Goal: Book appointment/travel/reservation

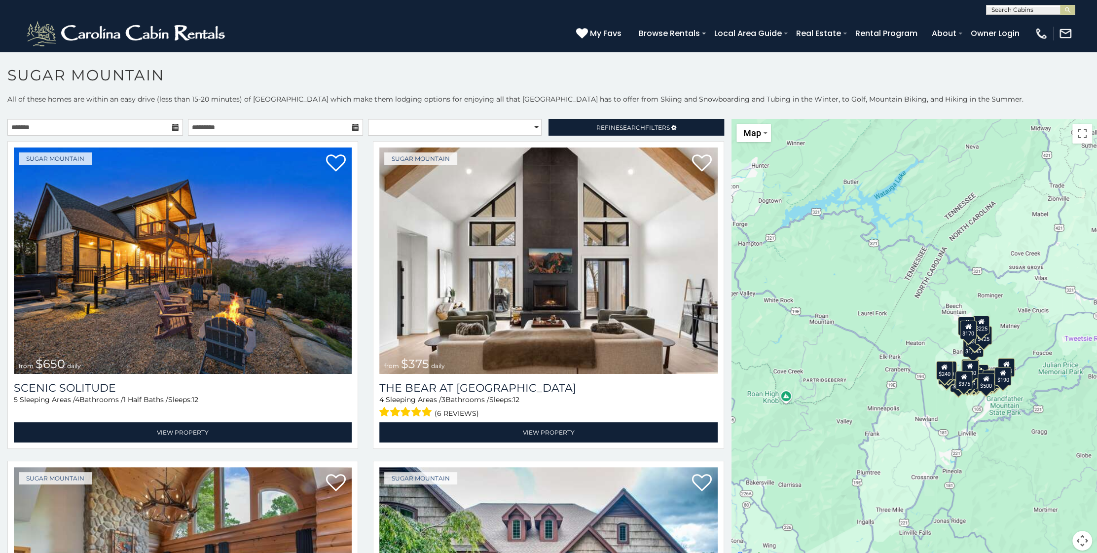
click at [989, 296] on div "$650 $375 $350 $350 $200 $375 $195 $265 $190 $175 $155 $290 $175 $345 $1,095 $1…" at bounding box center [913, 340] width 365 height 443
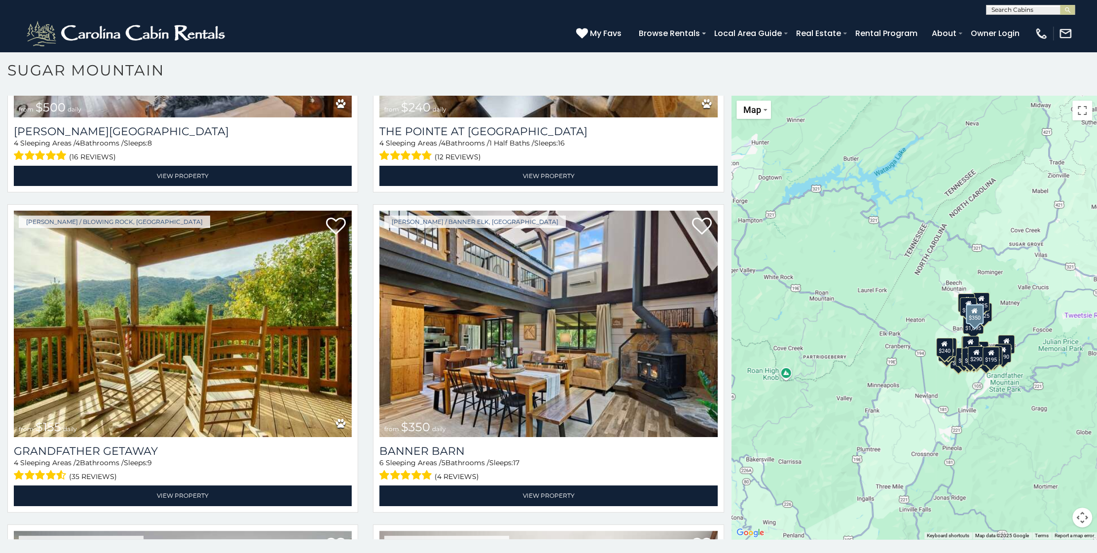
scroll to position [3452, 0]
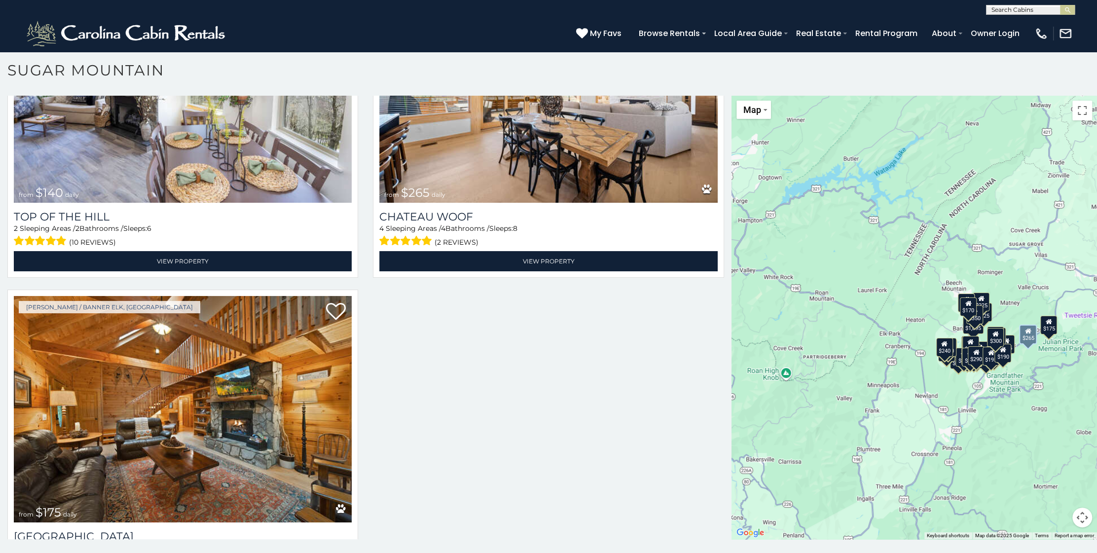
scroll to position [5277, 0]
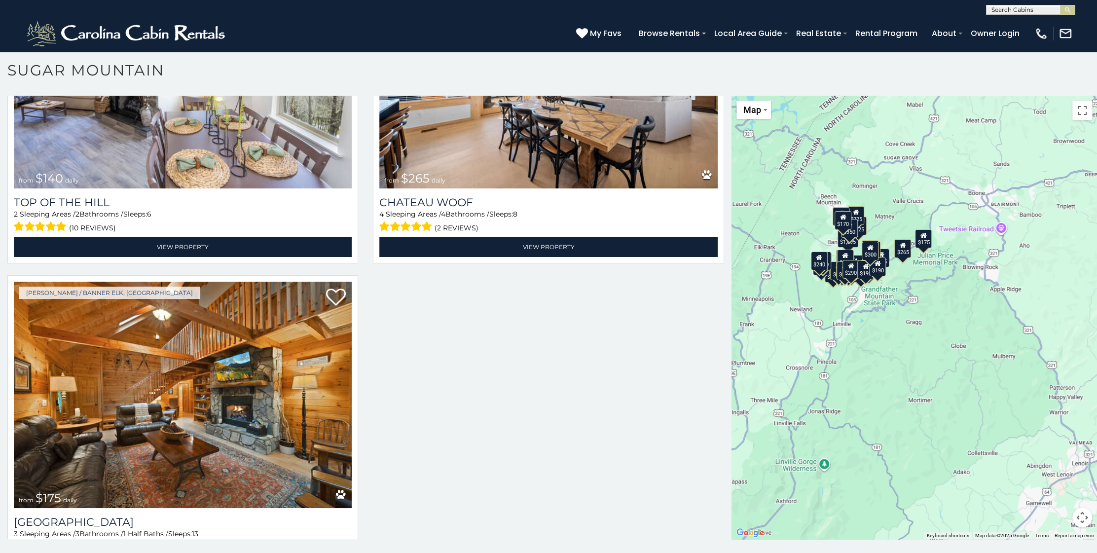
drag, startPoint x: 971, startPoint y: 356, endPoint x: 845, endPoint y: 270, distance: 152.4
click at [845, 270] on div "$290" at bounding box center [850, 268] width 17 height 19
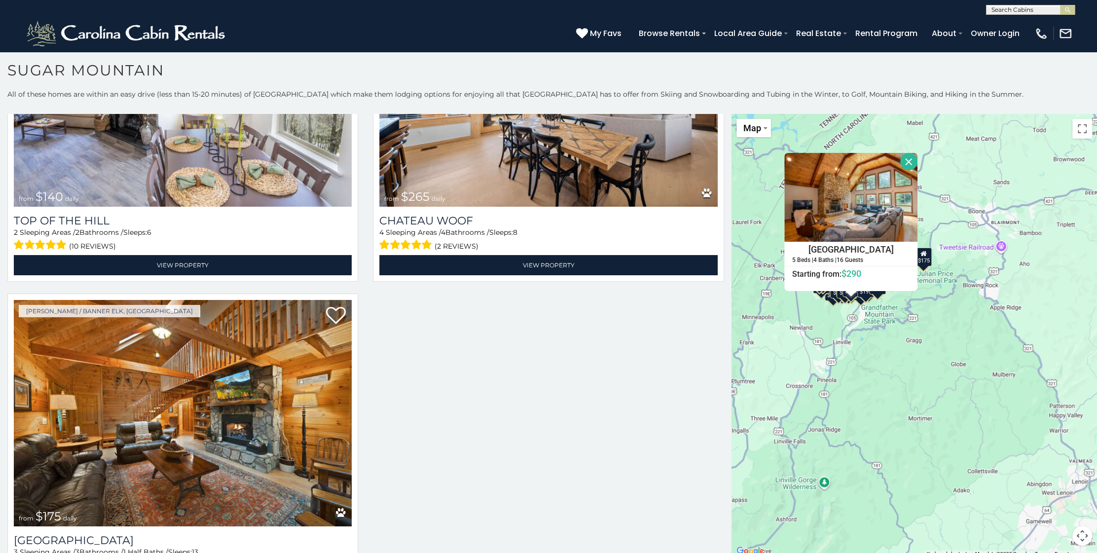
scroll to position [18, 0]
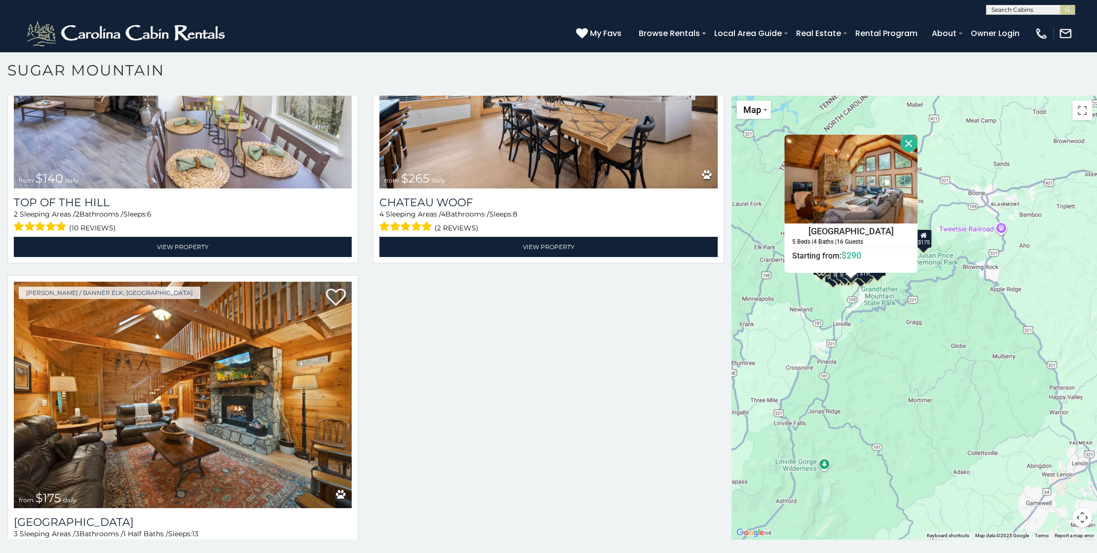
click at [892, 334] on div "$650 $375 $350 $350 $200 $375 $195 $265 $190 $175 $155 $290 $175 $345 $1,095 $1…" at bounding box center [913, 317] width 365 height 443
click at [762, 113] on button "Map" at bounding box center [753, 110] width 35 height 18
click at [752, 145] on li "Map" at bounding box center [765, 142] width 57 height 15
click at [914, 341] on div "$650 $375 $350 $350 $200 $375 $195 $265 $190 $175 $155 $290 $175 $345 $1,095 $1…" at bounding box center [913, 317] width 365 height 443
click at [955, 334] on div "$650 $375 $350 $350 $200 $375 $195 $265 $190 $175 $155 $290 $175 $345 $1,095 $1…" at bounding box center [913, 317] width 365 height 443
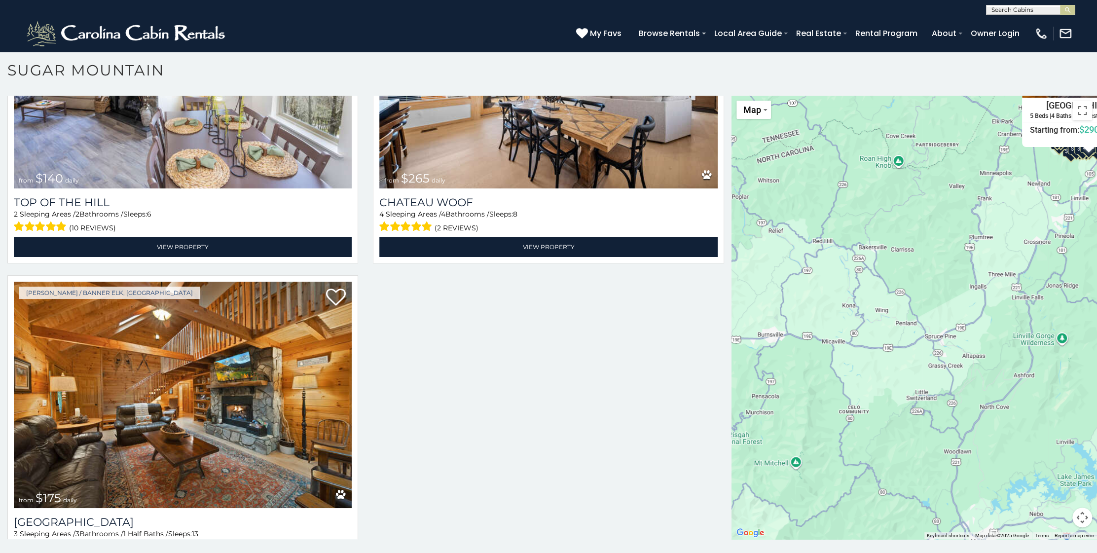
drag, startPoint x: 825, startPoint y: 374, endPoint x: 1065, endPoint y: 246, distance: 272.2
click at [1065, 246] on div "$650 $375 $350 $350 $200 $375 $195 $265 $190 $175 $155 $290 $175 $345 $1,095 $1…" at bounding box center [913, 317] width 365 height 443
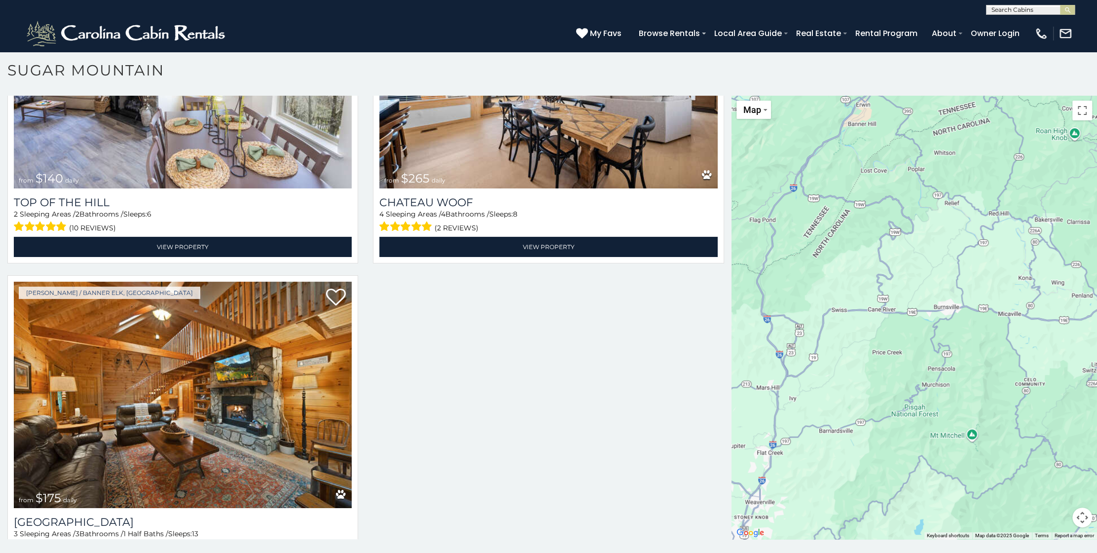
drag, startPoint x: 874, startPoint y: 286, endPoint x: 1051, endPoint y: 257, distance: 179.3
click at [1051, 257] on div "$650 $375 $350 $350 $200 $375 $195 $265 $190 $175 $155 $290 $175 $345 $1,095 $1…" at bounding box center [913, 317] width 365 height 443
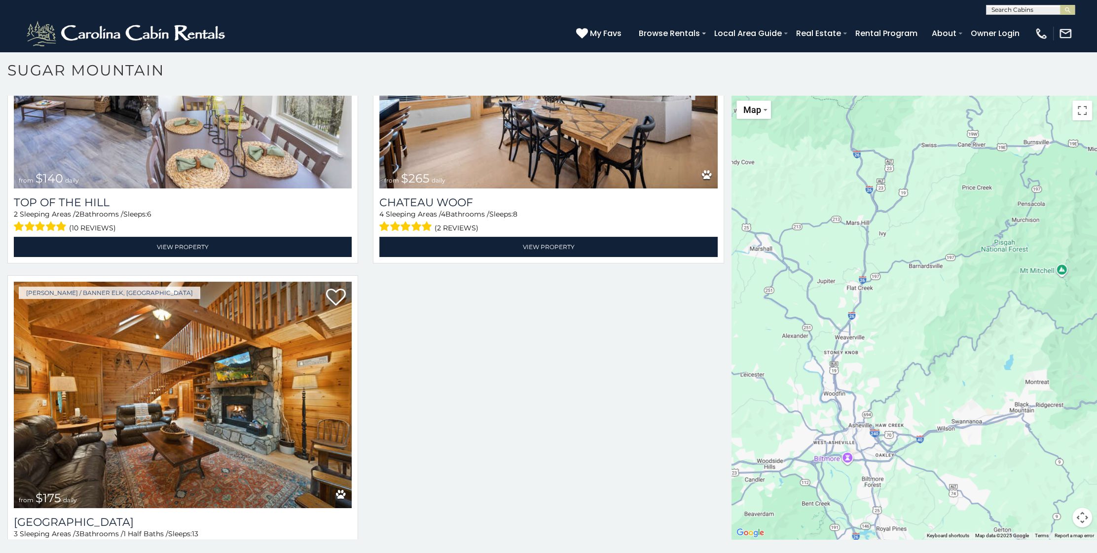
drag, startPoint x: 815, startPoint y: 268, endPoint x: 905, endPoint y: 104, distance: 187.8
click at [905, 104] on div "$650 $375 $350 $350 $200 $375 $195 $265 $190 $175 $155 $290 $175 $345 $1,095 $1…" at bounding box center [913, 317] width 365 height 443
